Goal: Information Seeking & Learning: Learn about a topic

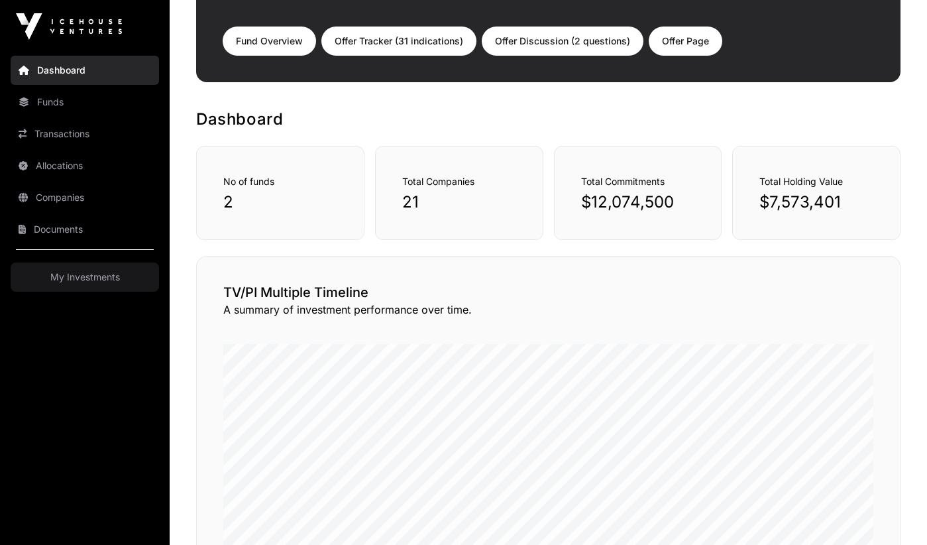
scroll to position [168, 0]
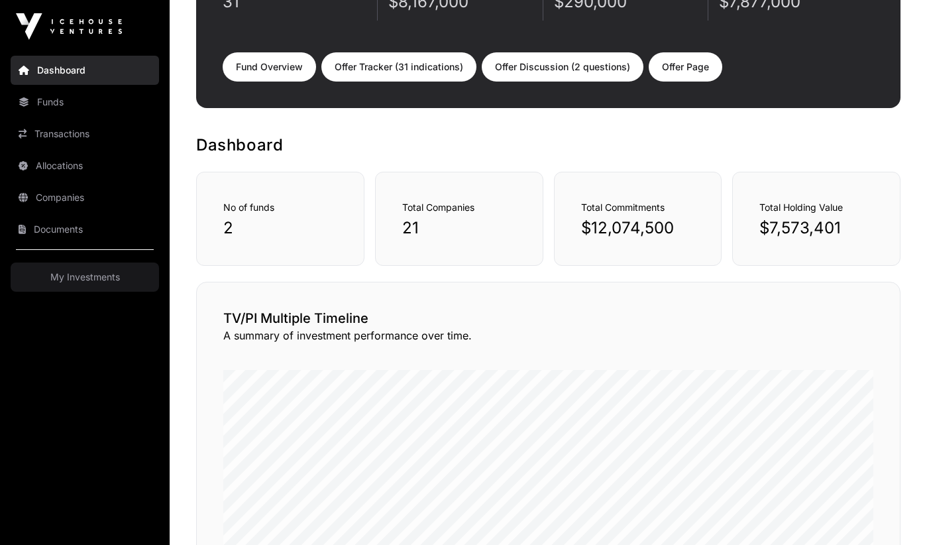
click at [280, 66] on link "Fund Overview" at bounding box center [269, 66] width 93 height 29
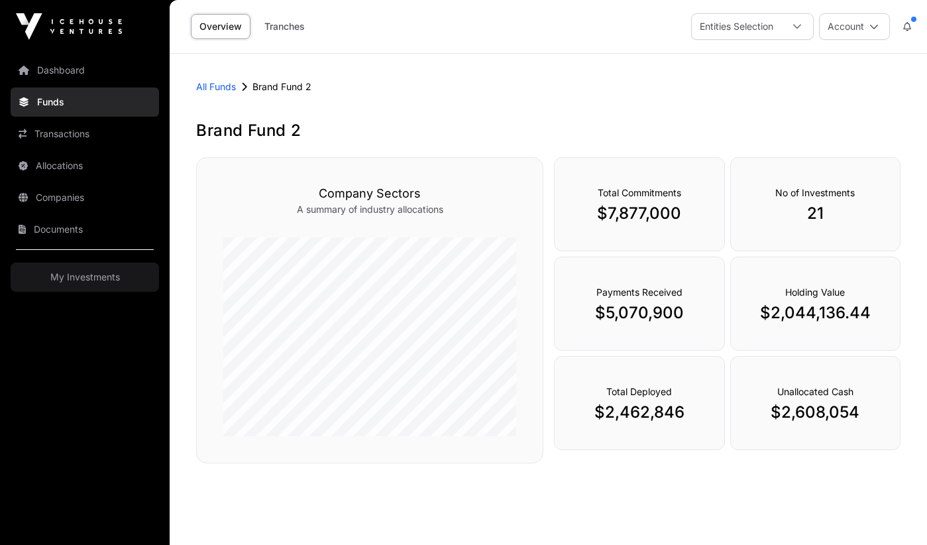
click at [224, 91] on link "All Funds" at bounding box center [216, 86] width 40 height 13
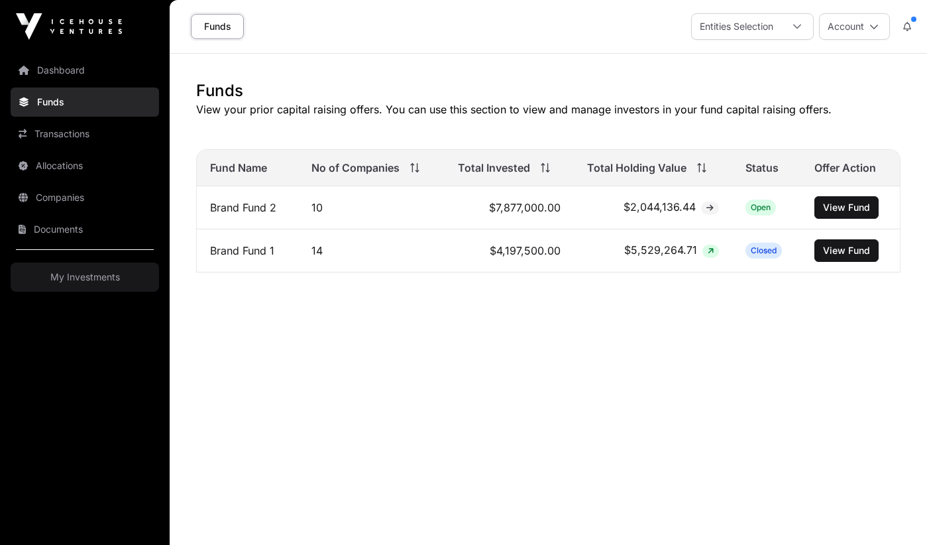
click at [50, 211] on link "Companies" at bounding box center [85, 197] width 148 height 29
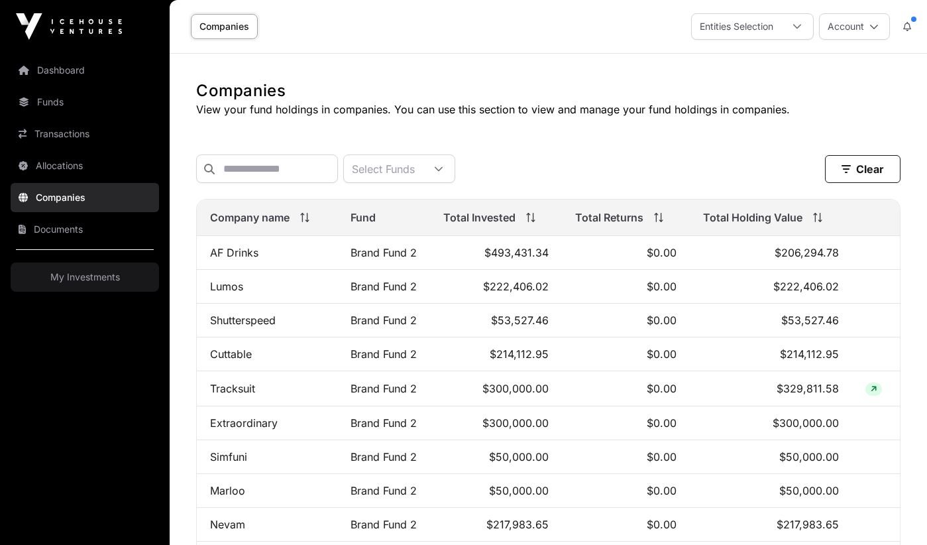
click at [409, 172] on div "Select Funds" at bounding box center [383, 168] width 79 height 27
click at [397, 205] on span "Brand Fund 2" at bounding box center [421, 201] width 66 height 11
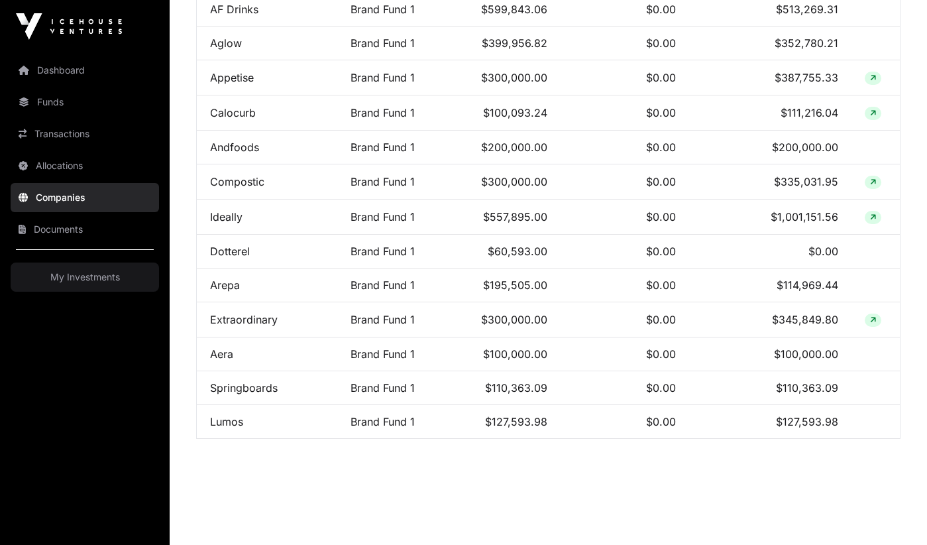
scroll to position [0, 0]
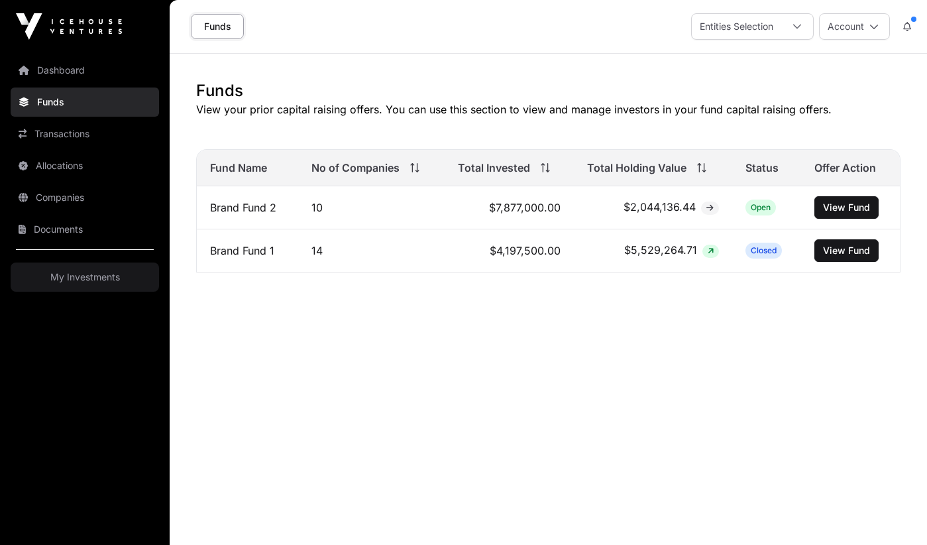
click at [263, 208] on link "Brand Fund 2" at bounding box center [243, 207] width 66 height 13
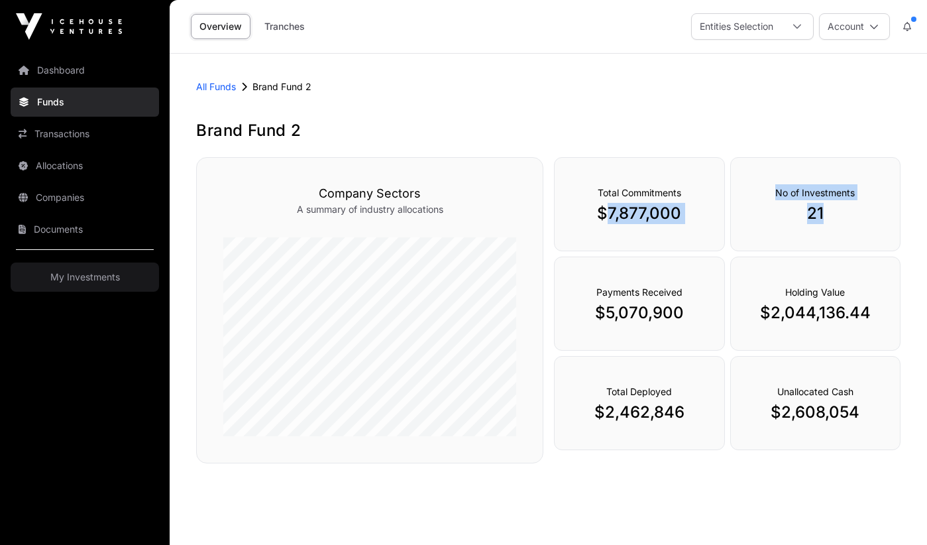
drag, startPoint x: 605, startPoint y: 215, endPoint x: 702, endPoint y: 262, distance: 108.2
click at [702, 262] on div "Total Commitments $7,877,000 No of Investments 21 Payments Received $5,070,900 …" at bounding box center [727, 312] width 347 height 311
drag, startPoint x: 721, startPoint y: 320, endPoint x: 573, endPoint y: 215, distance: 181.6
click at [573, 215] on div "Total Commitments $7,877,000 No of Investments 21 Payments Received $5,070,900 …" at bounding box center [727, 312] width 347 height 311
click at [641, 372] on div "Total Deployed $2,462,846" at bounding box center [639, 403] width 170 height 94
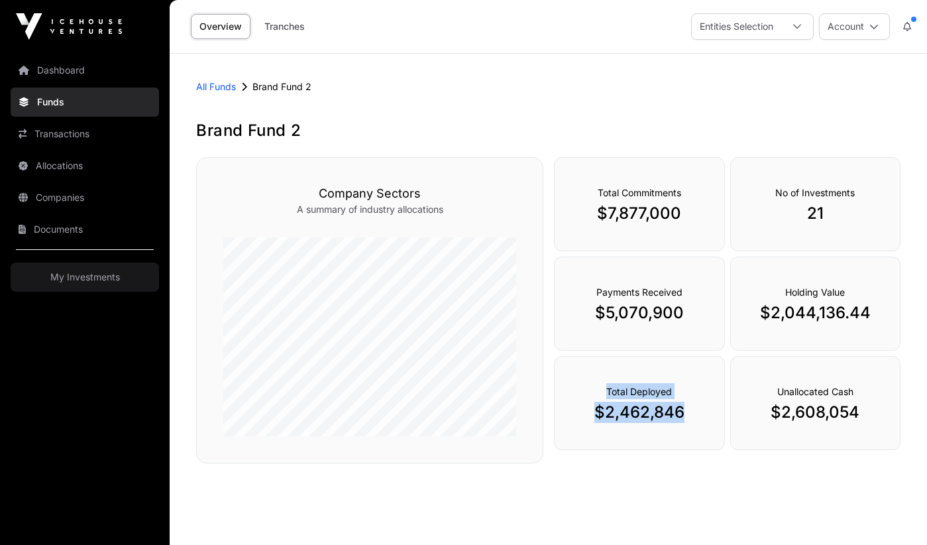
drag, startPoint x: 686, startPoint y: 421, endPoint x: 582, endPoint y: 394, distance: 107.5
click at [582, 394] on div "Total Deployed $2,462,846" at bounding box center [639, 403] width 170 height 94
click at [52, 68] on link "Dashboard" at bounding box center [85, 70] width 148 height 29
